Goal: Obtain resource: Download file/media

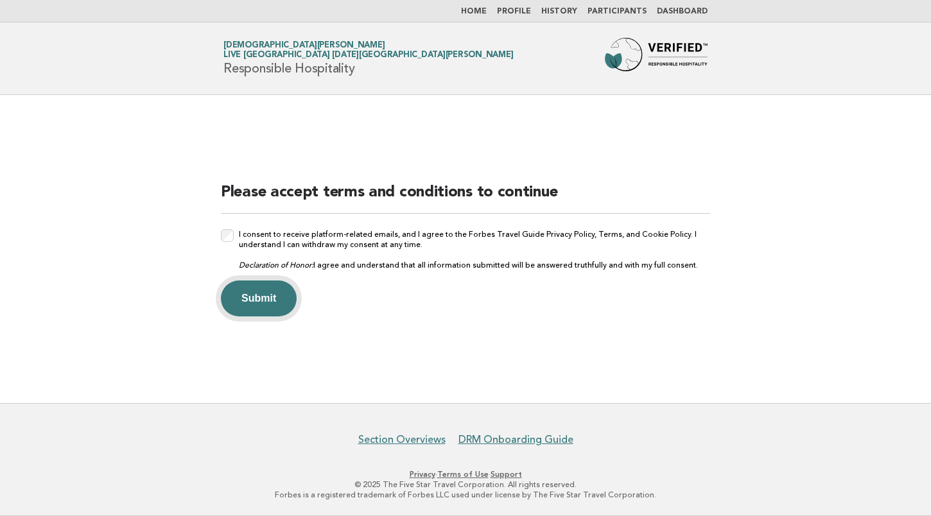
click at [261, 298] on button "Submit" at bounding box center [259, 299] width 76 height 36
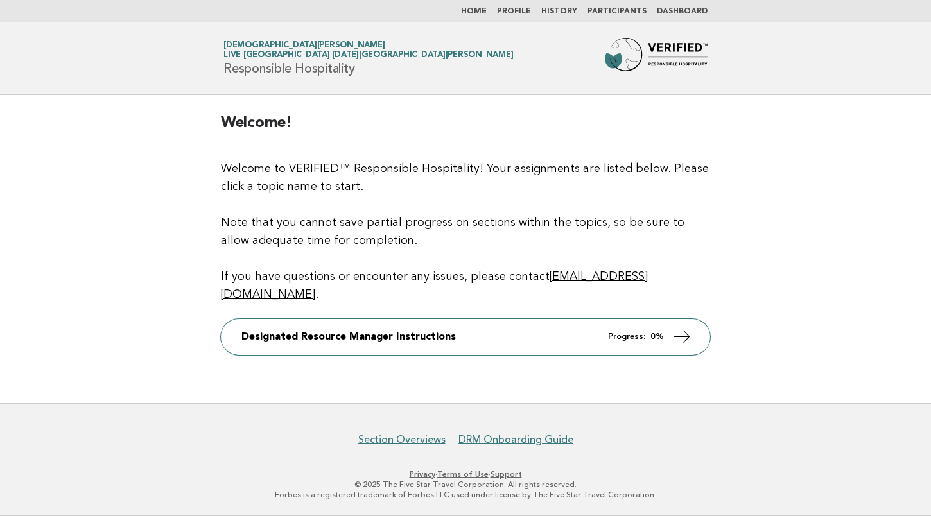
click at [523, 13] on link "Profile" at bounding box center [514, 12] width 34 height 8
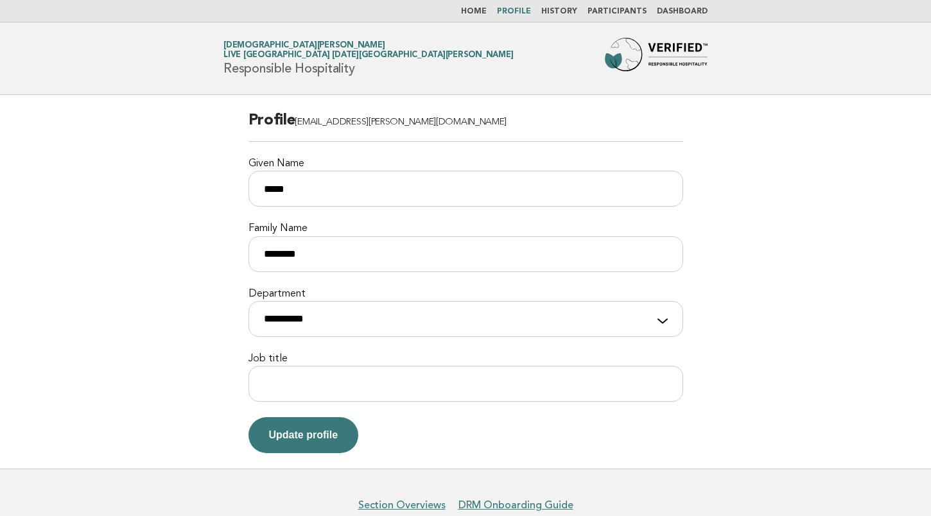
click at [483, 8] on link "Home" at bounding box center [474, 12] width 26 height 8
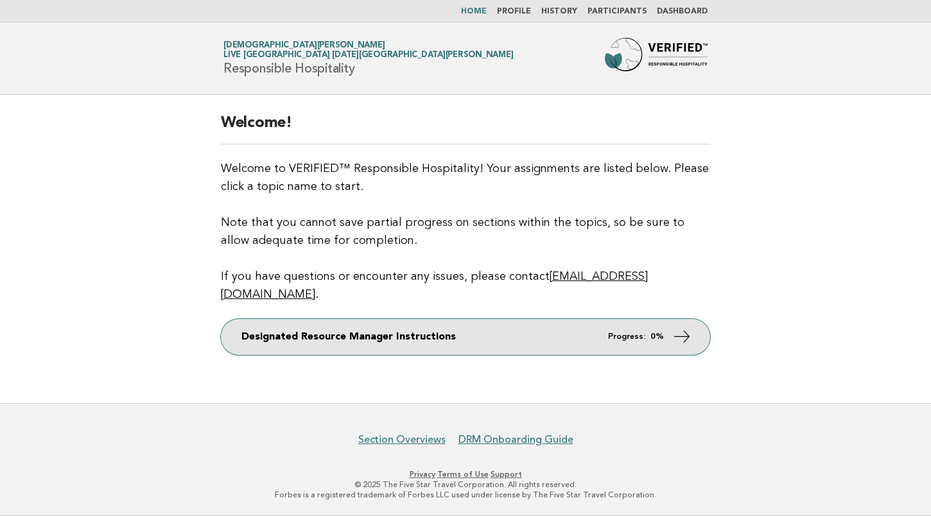
click at [407, 327] on link "Designated Resource Manager Instructions Progress: 0%" at bounding box center [465, 337] width 489 height 36
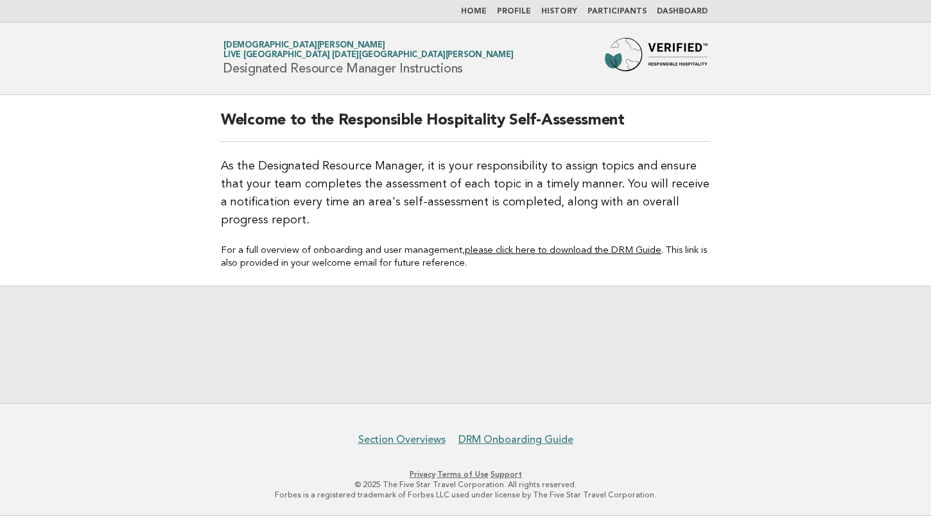
click at [554, 252] on link "please click here to download the DRM Guide" at bounding box center [563, 251] width 196 height 10
